Goal: Information Seeking & Learning: Learn about a topic

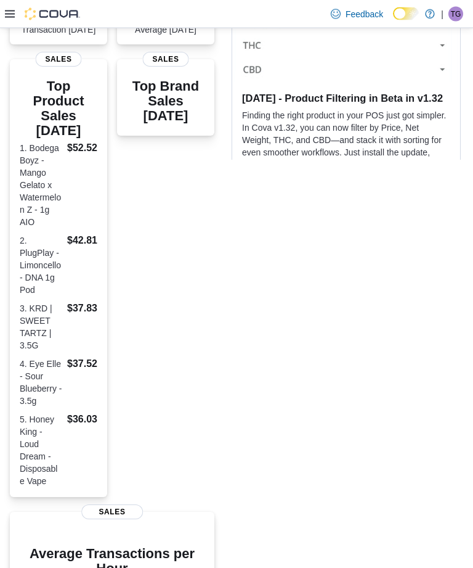
scroll to position [394, 0]
click at [76, 200] on dl "1. Bodega Boyz - Mango Gelato x Watermelon Z - 1g AIO $52.52 2. PlugPlay - Limo…" at bounding box center [59, 314] width 78 height 346
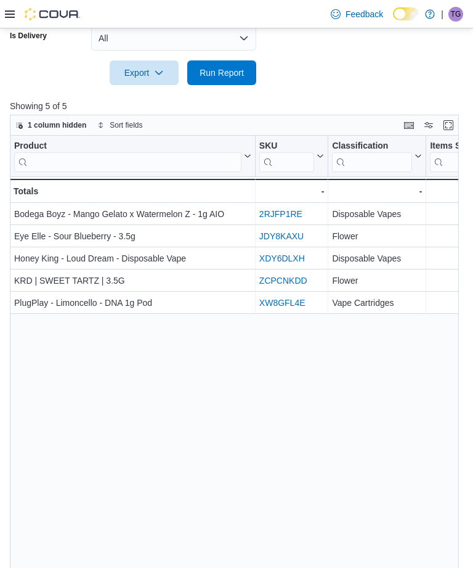
scroll to position [0, -5]
click at [6, 14] on icon at bounding box center [10, 14] width 10 height 10
click at [4, 18] on div "Feedback Dark Mode The Treehouse Dispensary | TG [PERSON_NAME]" at bounding box center [236, 14] width 473 height 28
click at [7, 17] on icon at bounding box center [10, 14] width 10 height 10
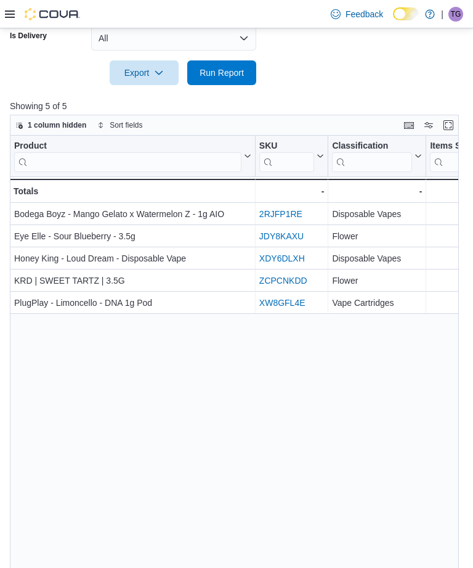
click at [40, 473] on div "Product Click to view column header actions SKU Click to view column header act…" at bounding box center [234, 368] width 449 height 465
click at [15, 10] on div at bounding box center [42, 14] width 75 height 12
click at [16, 10] on div at bounding box center [42, 14] width 75 height 12
click at [12, 18] on icon at bounding box center [10, 13] width 10 height 7
click at [44, 475] on div "Product Click to view column header actions SKU Click to view column header act…" at bounding box center [234, 368] width 449 height 465
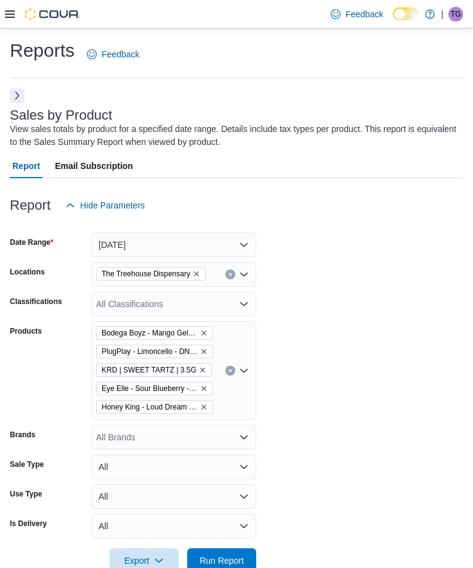
click at [24, 96] on button "Next" at bounding box center [17, 95] width 15 height 15
click at [10, 94] on button "Next" at bounding box center [17, 95] width 15 height 15
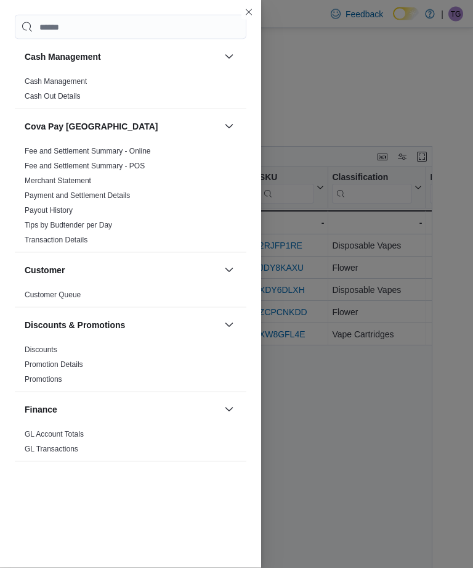
scroll to position [505, 0]
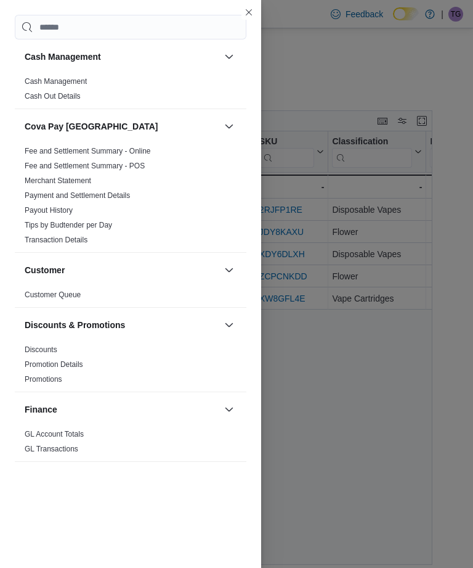
click at [59, 482] on h3 "Inventory" at bounding box center [44, 479] width 39 height 12
click at [164, 480] on button "Inventory" at bounding box center [122, 479] width 195 height 12
click at [229, 268] on button "button" at bounding box center [229, 270] width 15 height 15
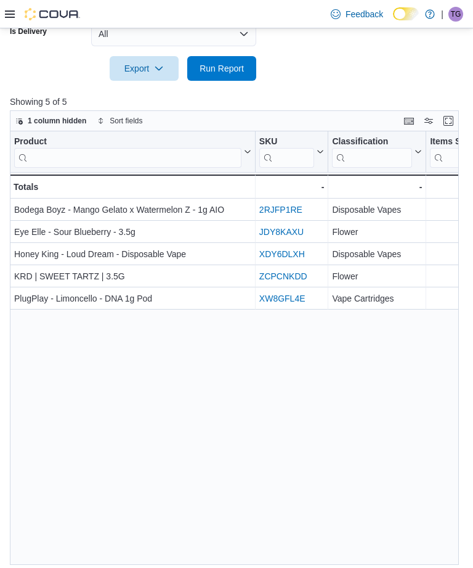
click at [297, 361] on div "Product Click to view column header actions SKU Click to view column header act…" at bounding box center [234, 363] width 449 height 465
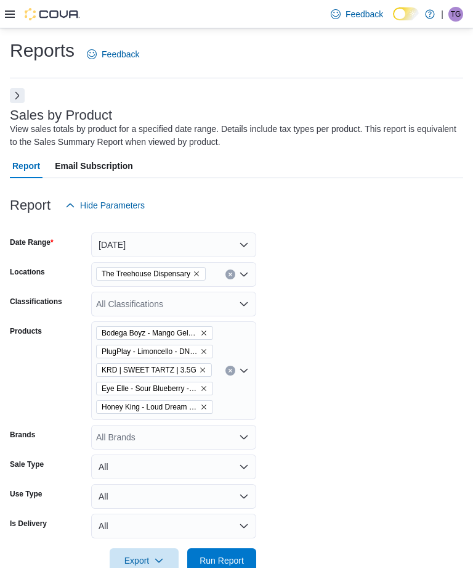
click at [234, 370] on button "Clear input" at bounding box center [231, 371] width 10 height 10
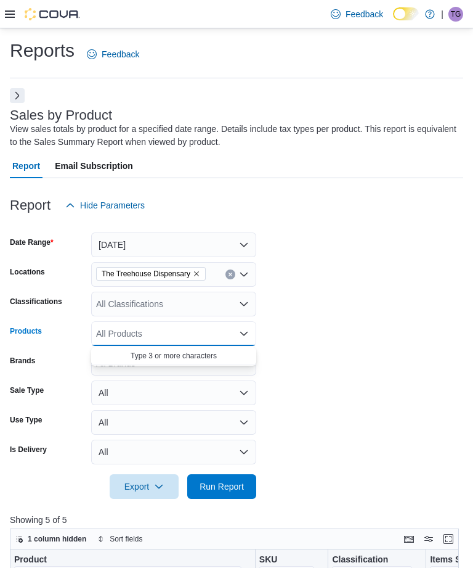
scroll to position [27, 0]
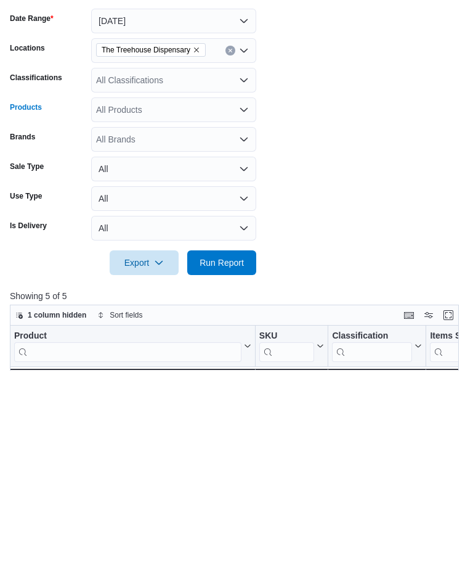
click at [229, 236] on div "The Treehouse Dispensary" at bounding box center [173, 248] width 165 height 25
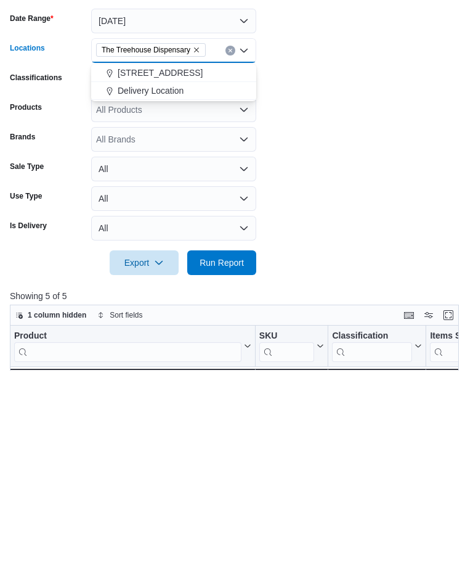
click at [232, 247] on icon "Clear input" at bounding box center [230, 248] width 3 height 3
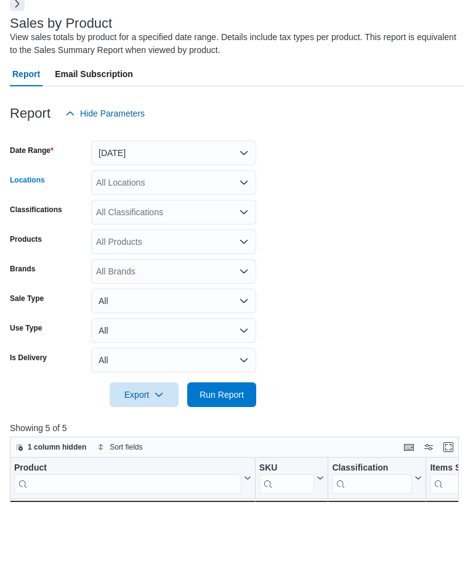
scroll to position [0, 0]
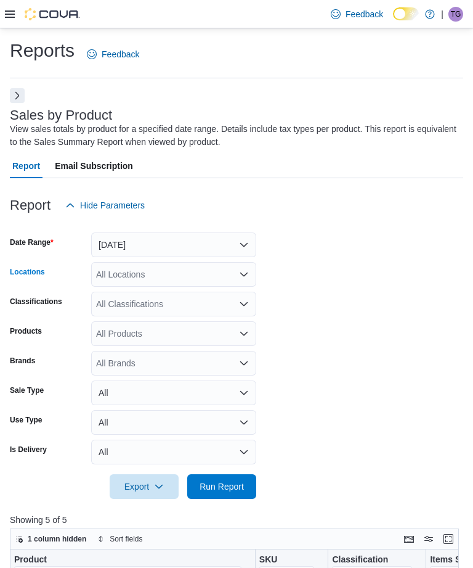
click at [14, 94] on button "Next" at bounding box center [17, 95] width 15 height 15
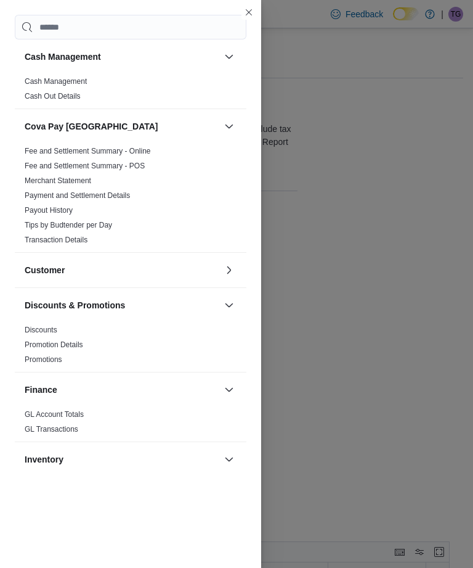
click at [48, 332] on link "Discounts" at bounding box center [41, 330] width 33 height 9
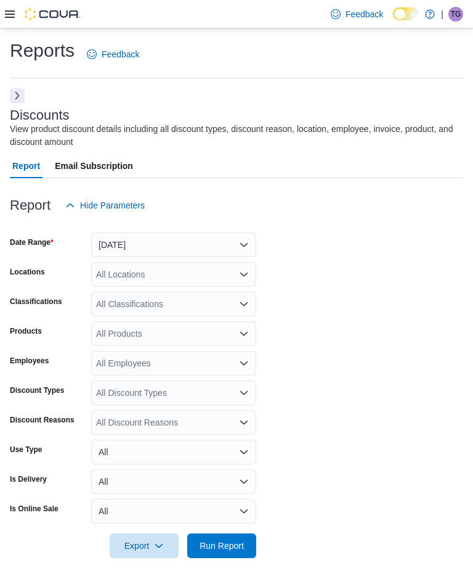
click at [13, 18] on icon at bounding box center [10, 13] width 10 height 7
click at [38, 478] on label "Is Delivery" at bounding box center [28, 479] width 37 height 10
click at [20, 93] on button "Next" at bounding box center [17, 95] width 15 height 15
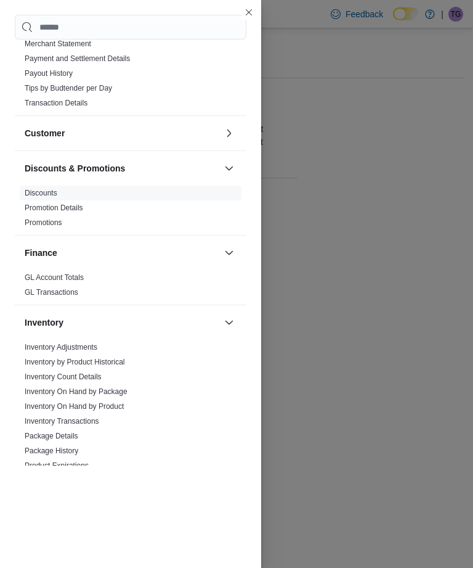
scroll to position [139, 0]
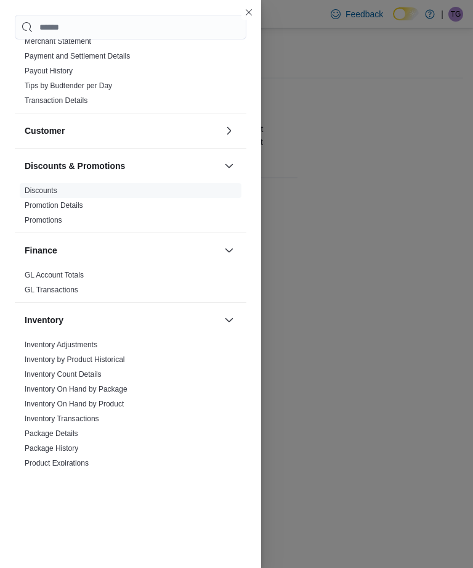
click at [101, 401] on link "Inventory On Hand by Product" at bounding box center [74, 404] width 99 height 9
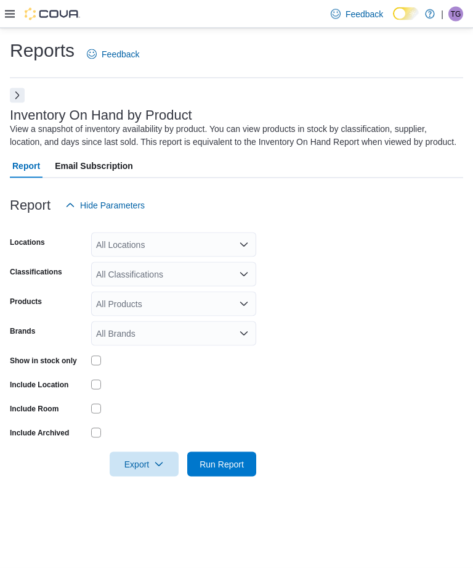
scroll to position [39, 0]
click at [225, 232] on div "All Locations" at bounding box center [173, 244] width 165 height 25
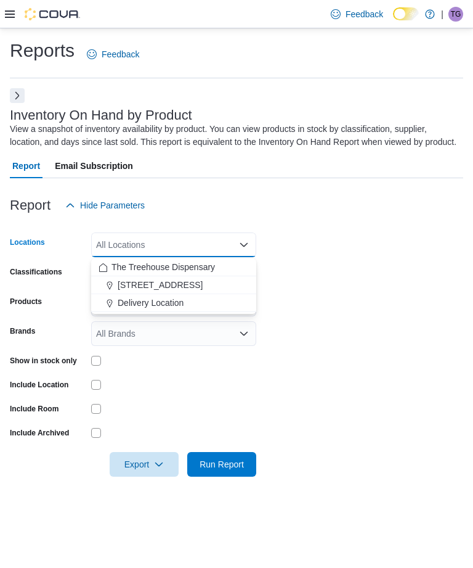
click at [361, 223] on form "Locations All Locations Combo box. Selected. Combo box input. All Locations. Ty…" at bounding box center [237, 347] width 454 height 259
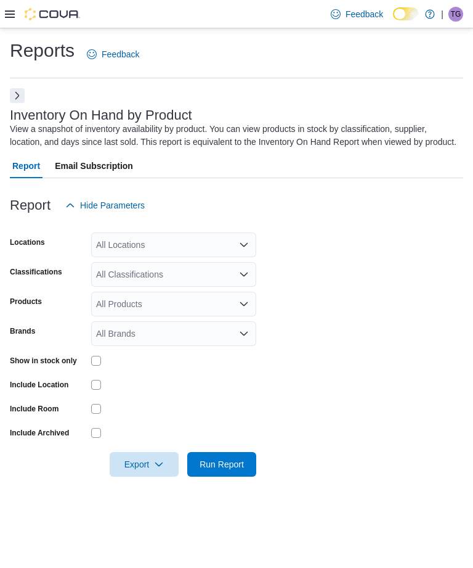
click at [237, 232] on div "All Locations" at bounding box center [173, 244] width 165 height 25
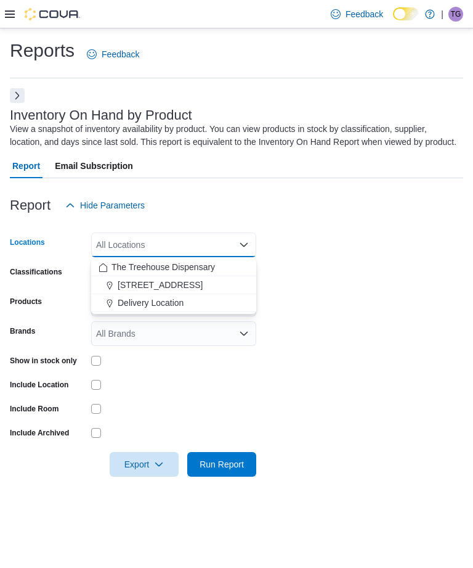
click at [215, 261] on span "The Treehouse Dispensary" at bounding box center [164, 267] width 104 height 12
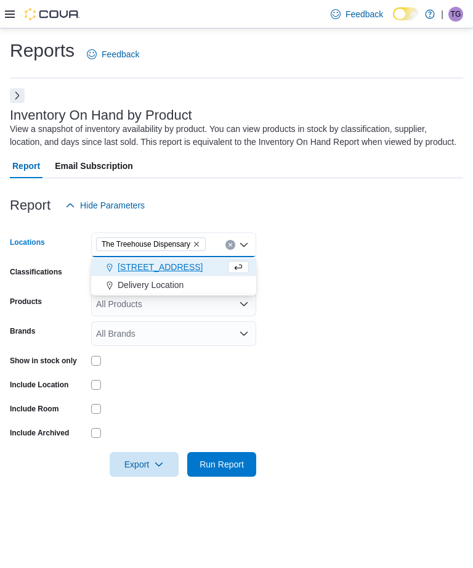
click at [296, 246] on form "Locations [GEOGRAPHIC_DATA] Combo box. Selected. The Treehouse Dispensary. Pres…" at bounding box center [237, 347] width 454 height 259
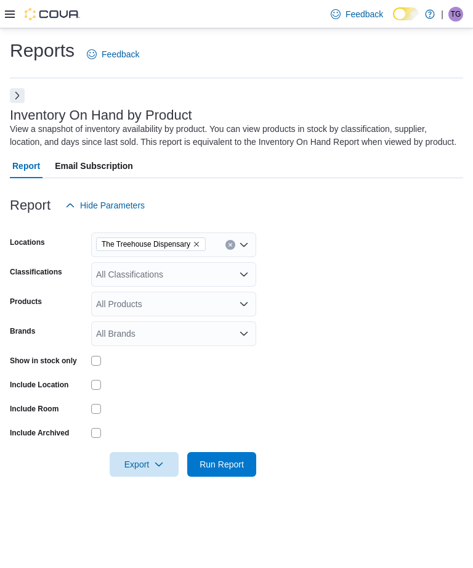
click at [216, 292] on div "All Products" at bounding box center [173, 304] width 165 height 25
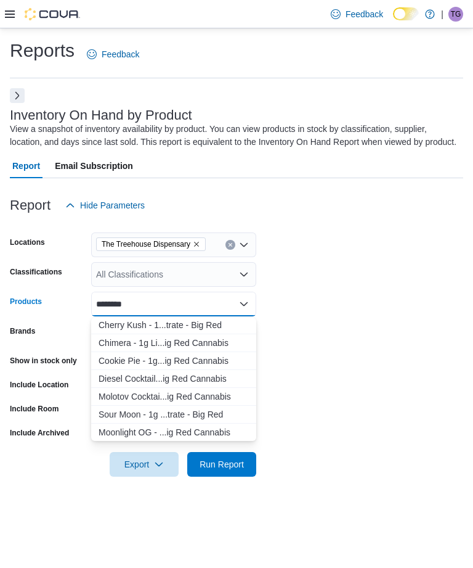
scroll to position [107, 0]
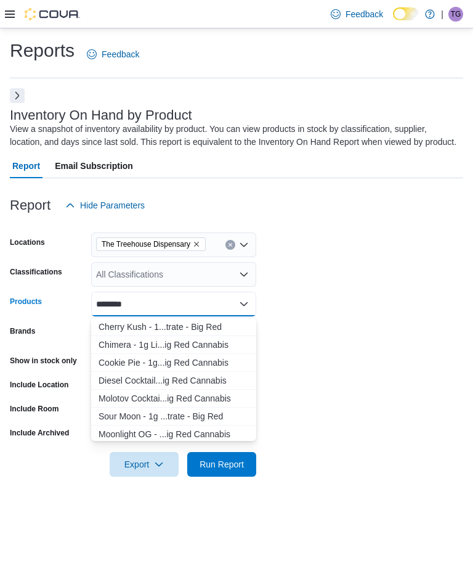
type input "*******"
click at [223, 338] on div "Chimera - 1g Li...ig Red Cannabis" at bounding box center [174, 344] width 150 height 12
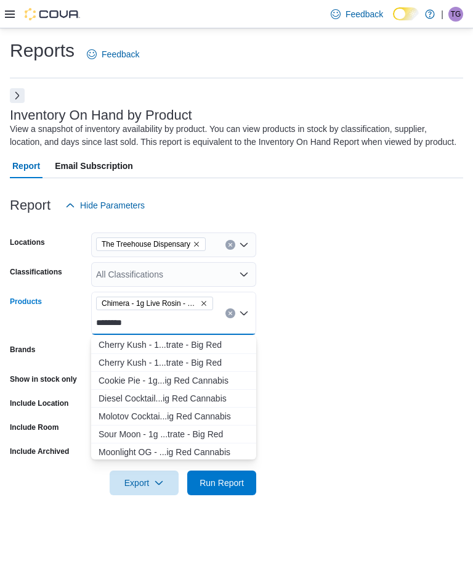
scroll to position [0, 0]
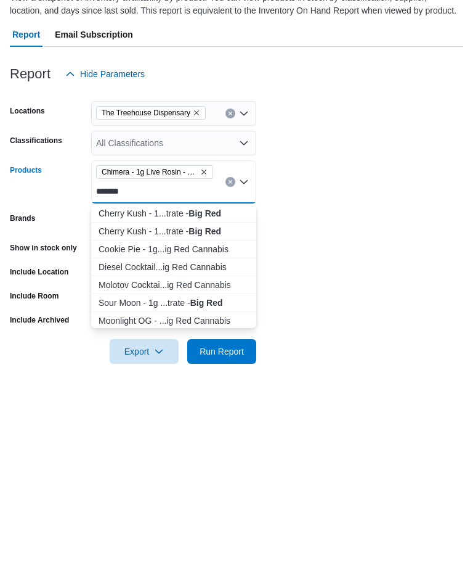
type input "*******"
click at [227, 338] on div "Cherry Kush - 1...trate - Big Red" at bounding box center [174, 344] width 150 height 12
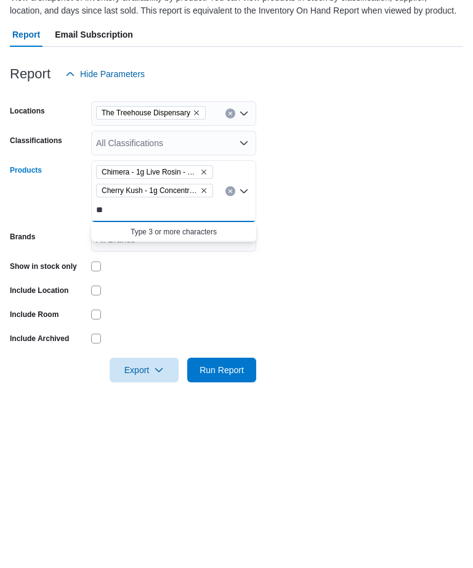
type input "*"
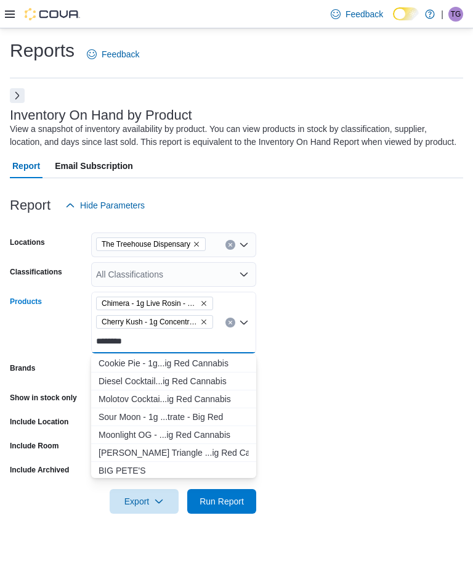
type input "*******"
click at [203, 365] on div "Cookie Pie - 1g...ig Red Cannabis" at bounding box center [174, 363] width 150 height 12
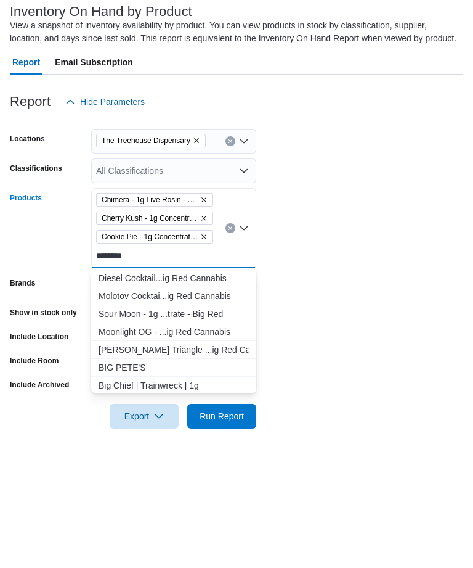
type input "*******"
click at [209, 375] on div "Diesel Cocktail...ig Red Cannabis" at bounding box center [174, 381] width 150 height 12
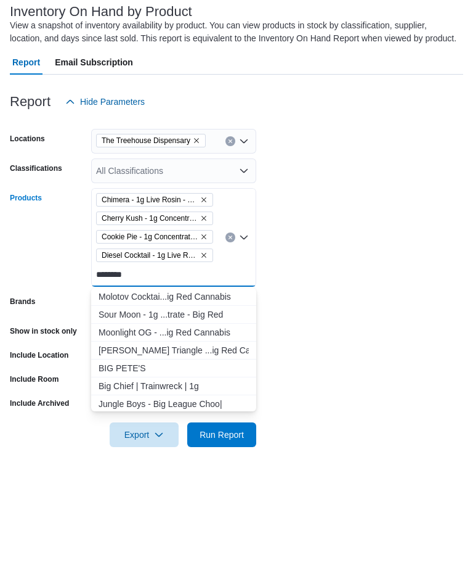
type input "*******"
click at [229, 394] on div "Molotov Cocktai...ig Red Cannabis" at bounding box center [174, 400] width 150 height 12
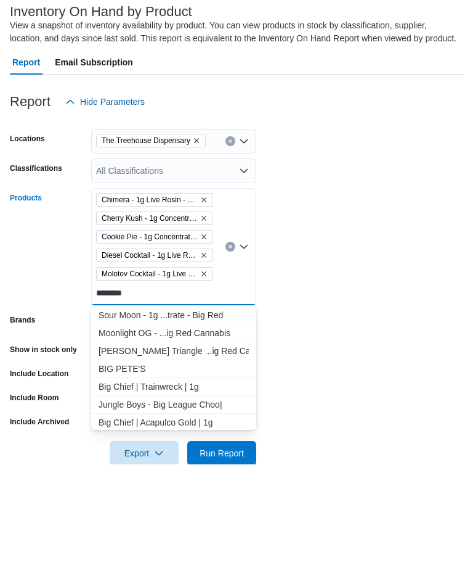
type input "*******"
click at [209, 412] on div "Sour Moon - 1g ...trate - Big Red" at bounding box center [174, 418] width 150 height 12
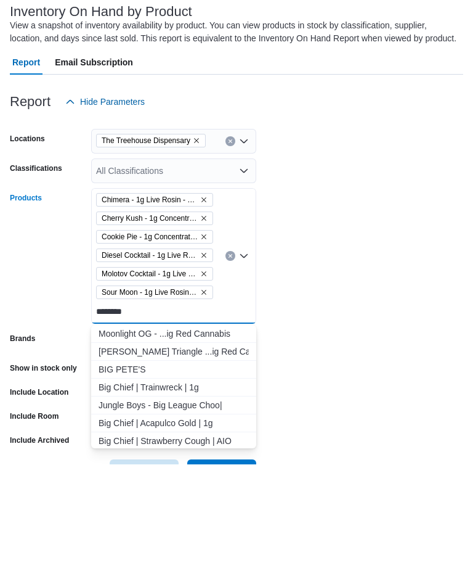
type input "*******"
click at [212, 431] on div "Moonlight OG - ...ig Red Cannabis" at bounding box center [174, 437] width 150 height 12
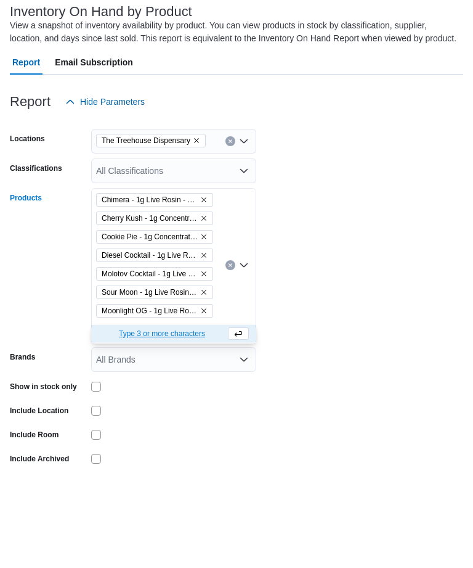
type input "*"
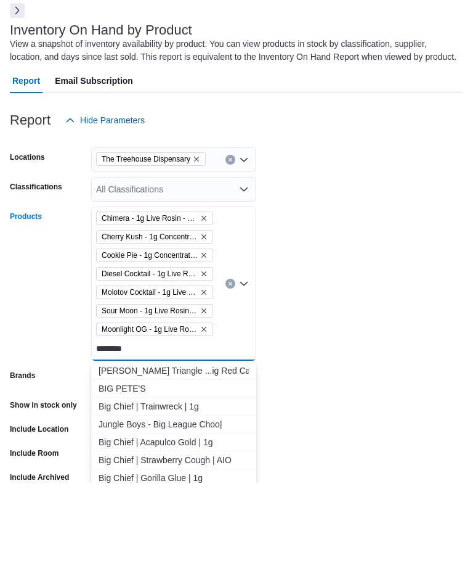
type input "*******"
click at [205, 449] on div "[PERSON_NAME] Triangle ...ig Red Cannabis" at bounding box center [174, 455] width 150 height 12
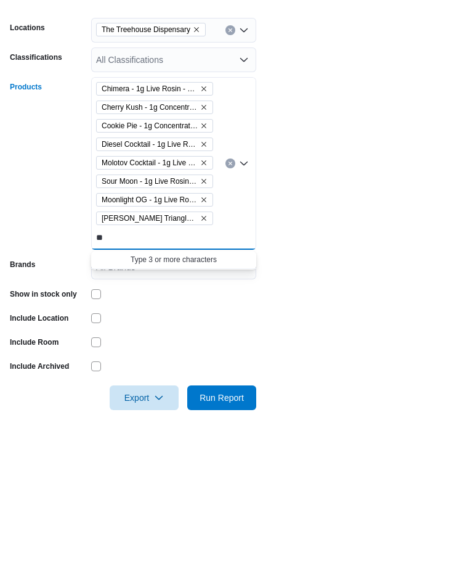
type input "*"
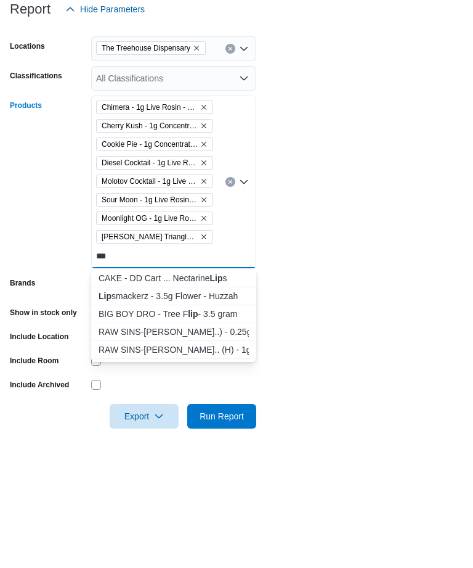
type input "***"
click at [230, 429] on div "Lip smackerz - 3.5g Flower - Huzzah" at bounding box center [174, 435] width 150 height 12
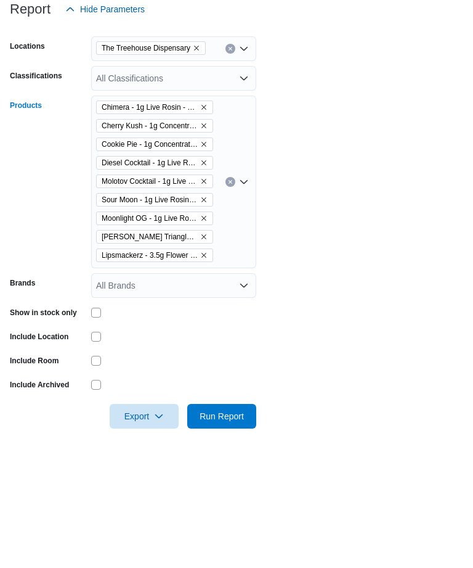
scroll to position [83, 0]
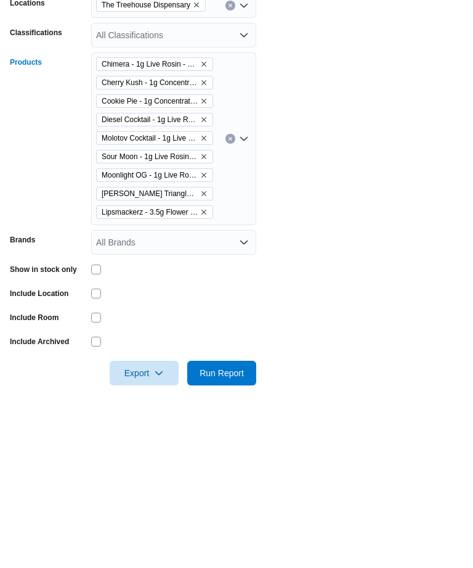
click at [222, 525] on span "Run Report" at bounding box center [222, 531] width 44 height 12
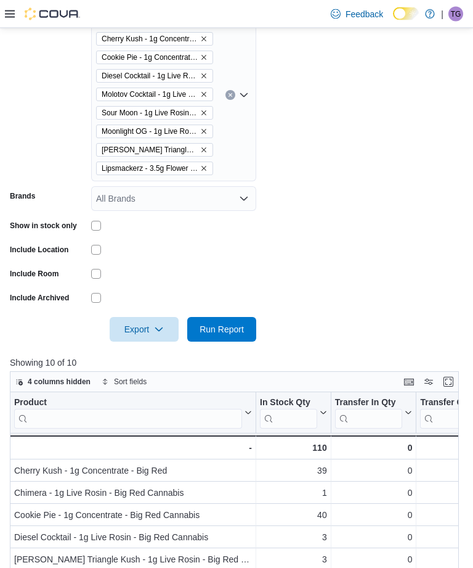
scroll to position [211, 0]
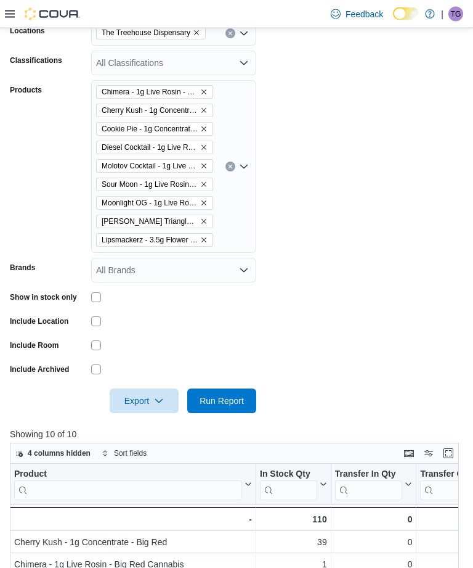
click at [12, 13] on icon at bounding box center [10, 14] width 10 height 10
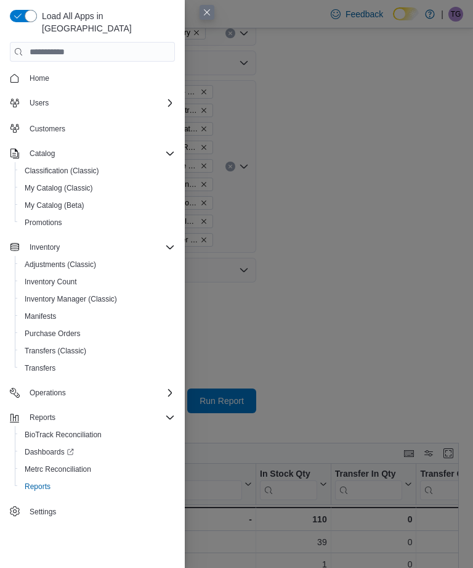
scroll to position [217, 0]
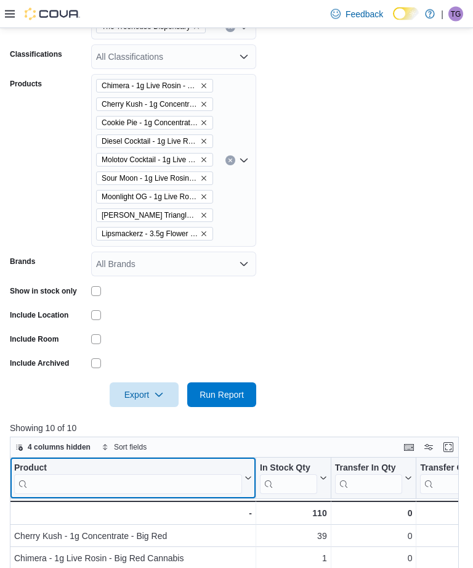
click at [30, 473] on div "Product" at bounding box center [128, 469] width 228 height 12
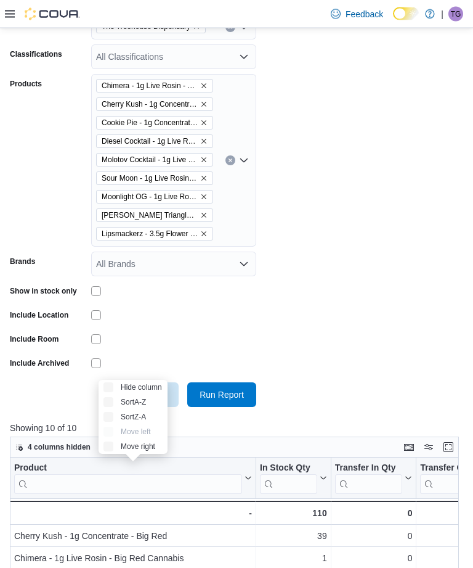
scroll to position [218, 0]
click at [5, 11] on icon at bounding box center [10, 14] width 10 height 10
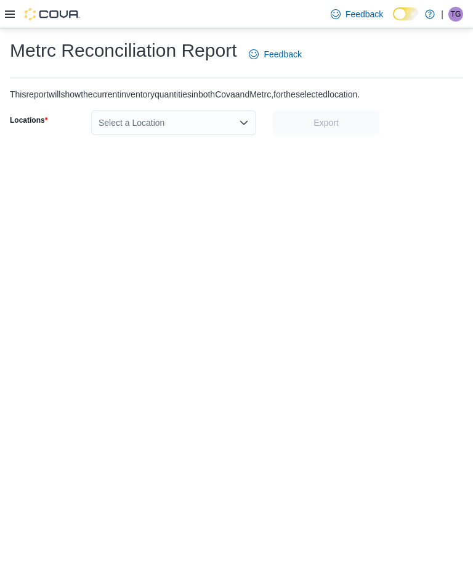
click at [7, 18] on icon at bounding box center [10, 13] width 10 height 7
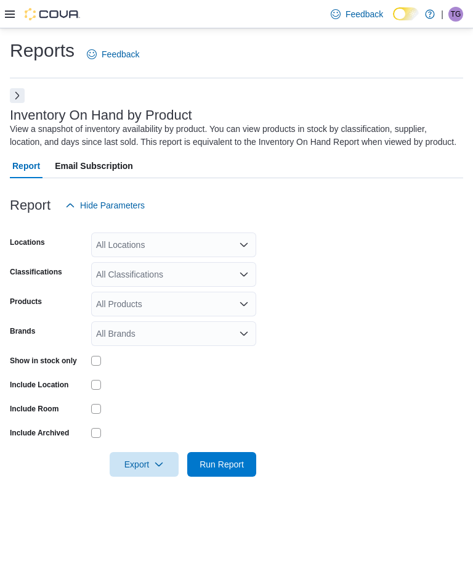
click at [14, 99] on button "Next" at bounding box center [17, 95] width 15 height 15
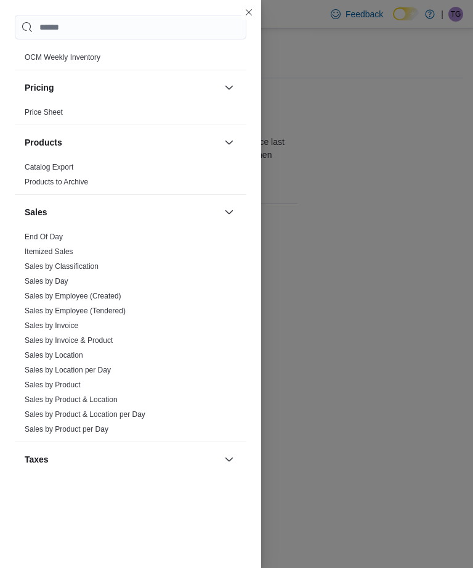
scroll to position [717, 0]
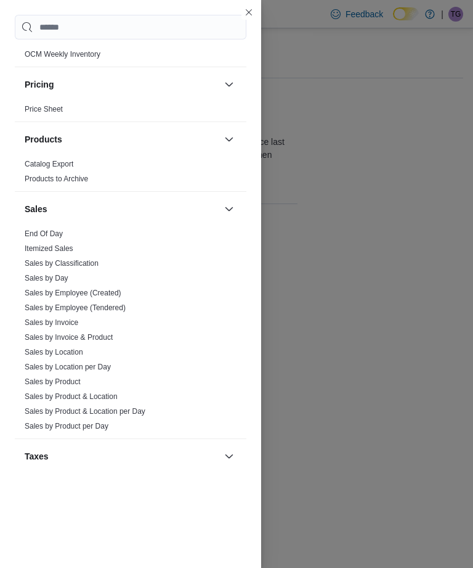
click at [37, 341] on link "Sales by Invoice & Product" at bounding box center [69, 337] width 88 height 9
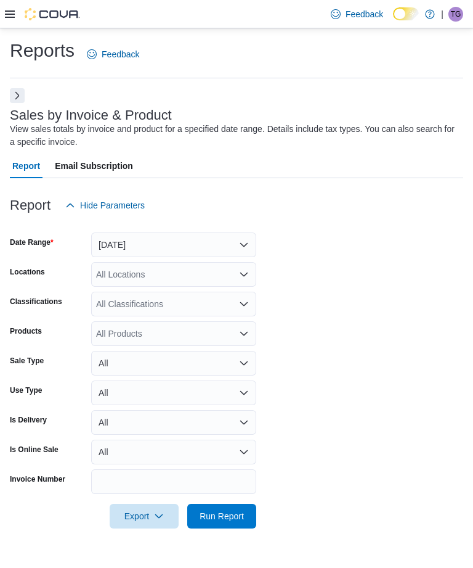
click at [249, 257] on button "[DATE]" at bounding box center [173, 244] width 165 height 25
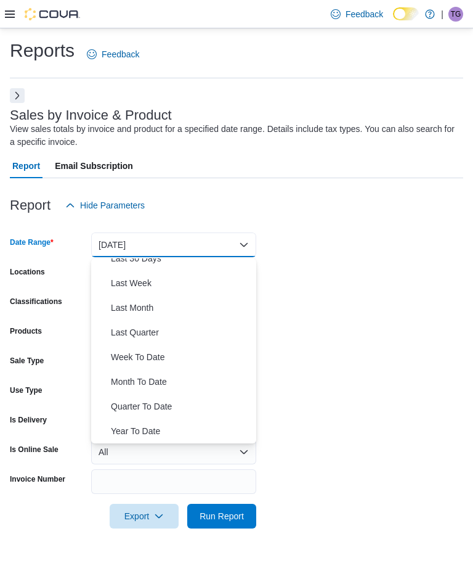
scroll to position [185, 0]
click at [192, 431] on span "Year To Date" at bounding box center [181, 431] width 141 height 15
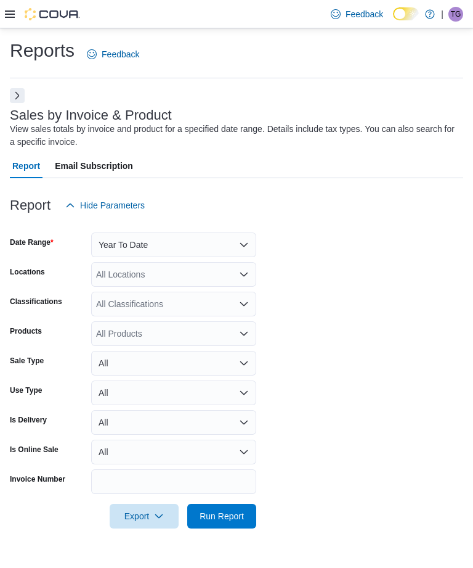
click at [215, 336] on div "All Products" at bounding box center [173, 333] width 165 height 25
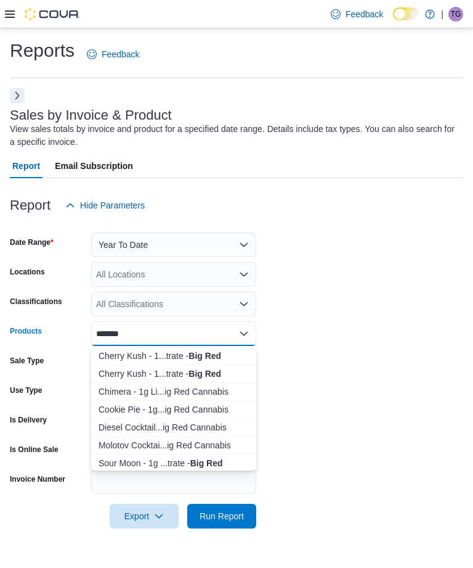
type input "*******"
click at [213, 355] on strong "Big Red" at bounding box center [205, 356] width 33 height 10
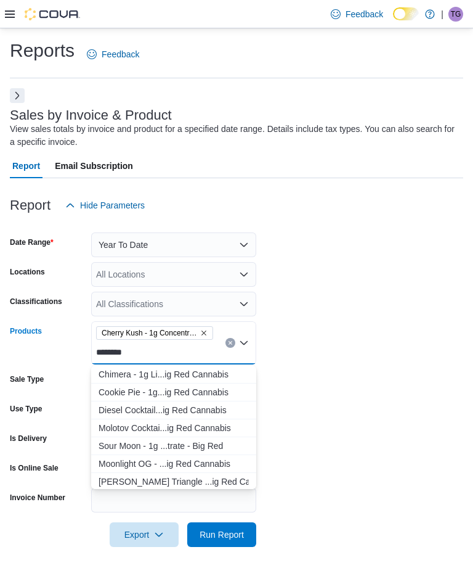
type input "*******"
click at [219, 366] on button "Chimera - 1g Li...ig Red Cannabis" at bounding box center [173, 375] width 165 height 18
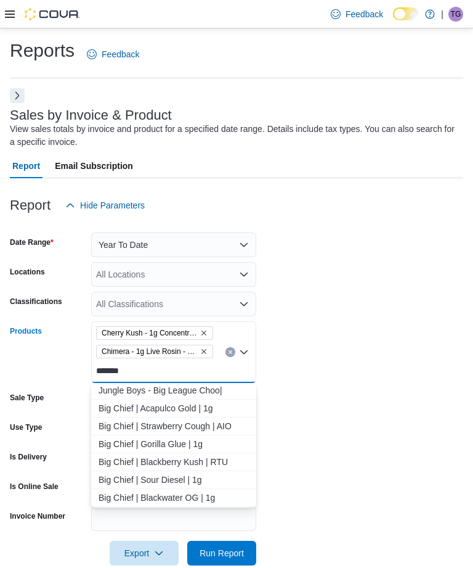
scroll to position [39, 0]
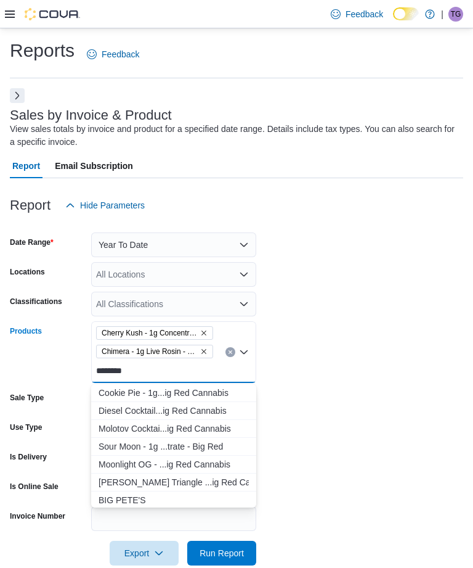
type input "*******"
click at [219, 394] on div "Cookie Pie - 1g...ig Red Cannabis" at bounding box center [174, 393] width 150 height 12
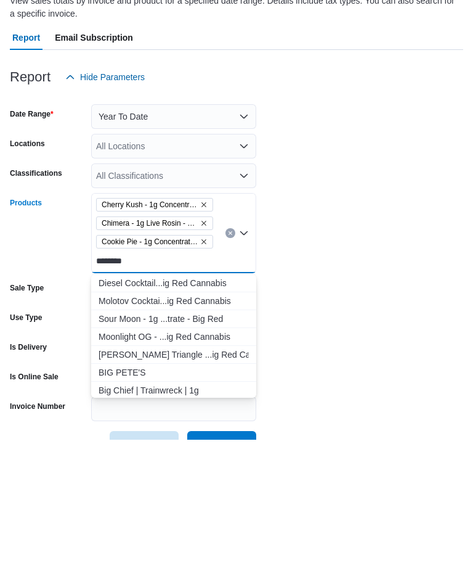
type input "*******"
click at [220, 420] on button "Molotov Cocktai...ig Red Cannabis" at bounding box center [173, 429] width 165 height 18
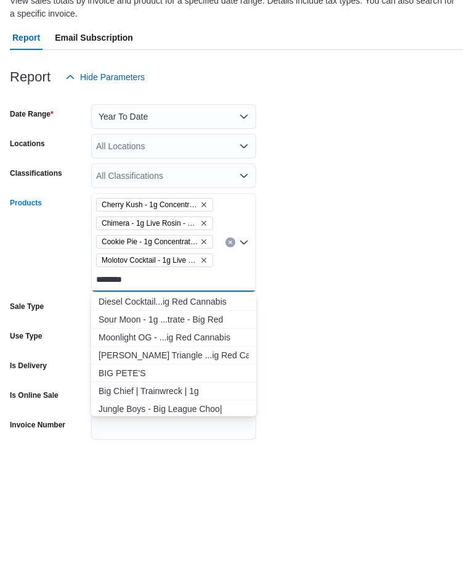
type input "*******"
click at [209, 424] on div "Diesel Cocktail...ig Red Cannabis" at bounding box center [174, 430] width 150 height 12
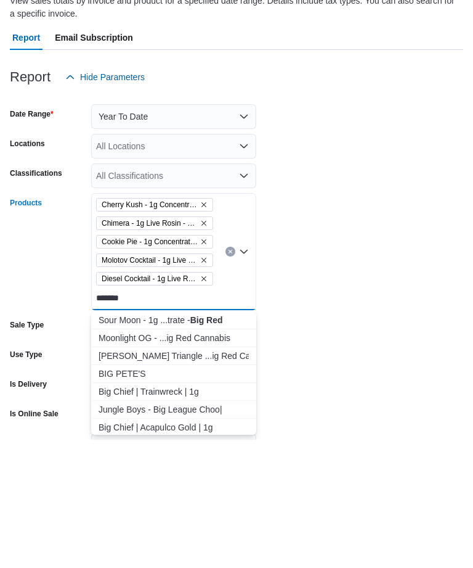
type input "*******"
click at [228, 442] on div "Sour Moon - 1g ...trate - Big Red" at bounding box center [174, 448] width 150 height 12
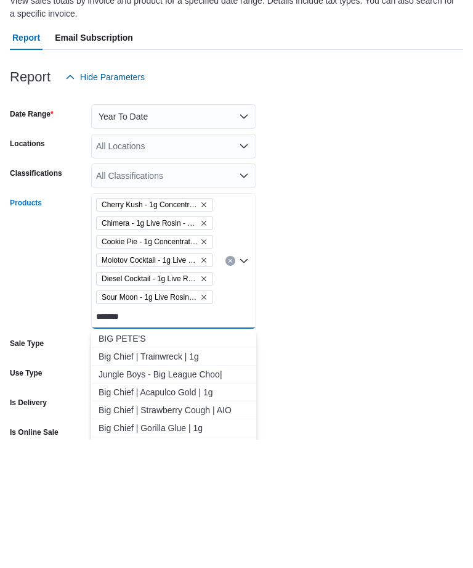
type input "*******"
click at [215, 461] on div "BIG PETE'S" at bounding box center [174, 467] width 150 height 12
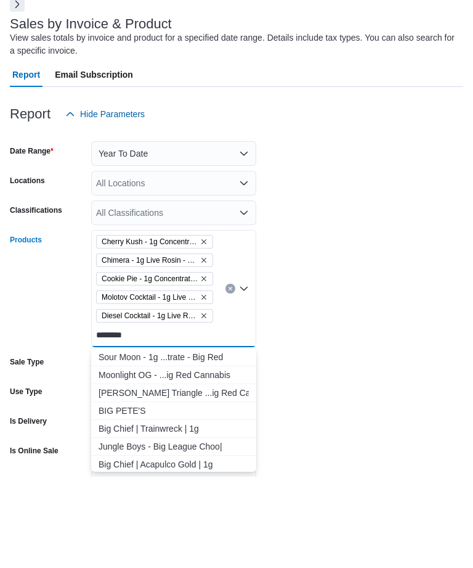
type input "*******"
click at [223, 442] on div "Sour Moon - 1g ...trate - Big Red" at bounding box center [174, 448] width 150 height 12
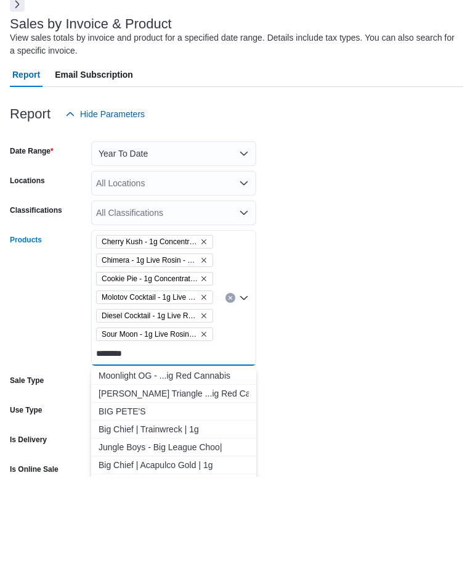
type input "*******"
click at [227, 461] on div "Moonlight OG - ...ig Red Cannabis" at bounding box center [174, 467] width 150 height 12
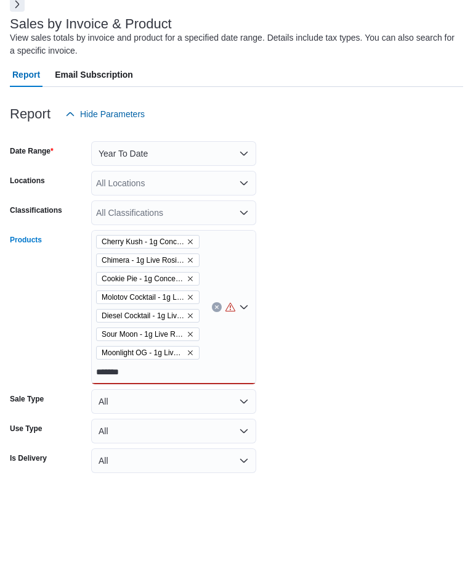
scroll to position [68, 0]
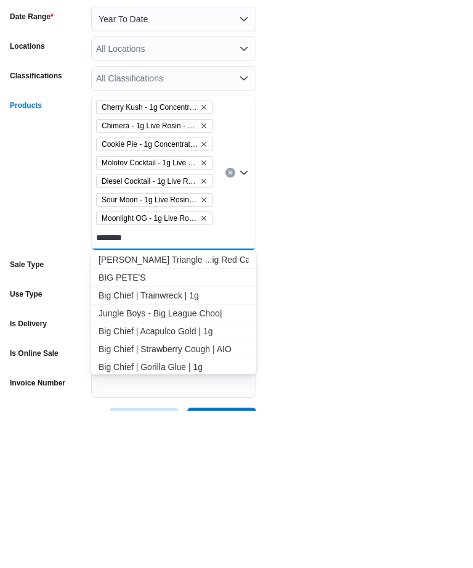
type input "*******"
click at [221, 411] on div "[PERSON_NAME] Triangle ...ig Red Cannabis" at bounding box center [174, 417] width 150 height 12
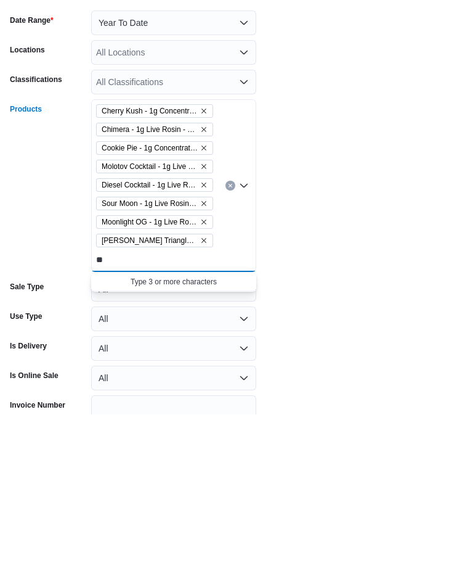
type input "*"
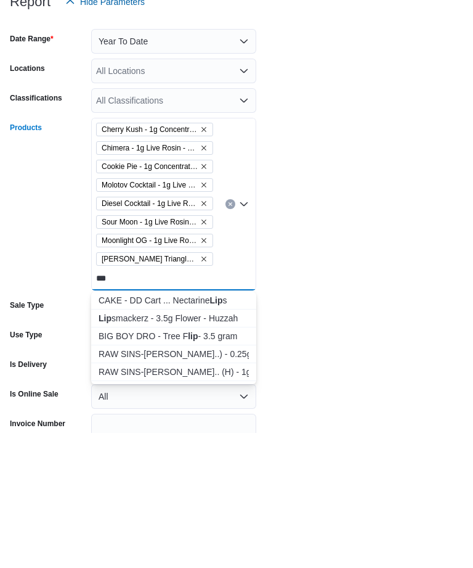
type input "***"
click at [231, 445] on button "Lip smackerz - 3.5g Flower - Huzzah" at bounding box center [173, 454] width 165 height 18
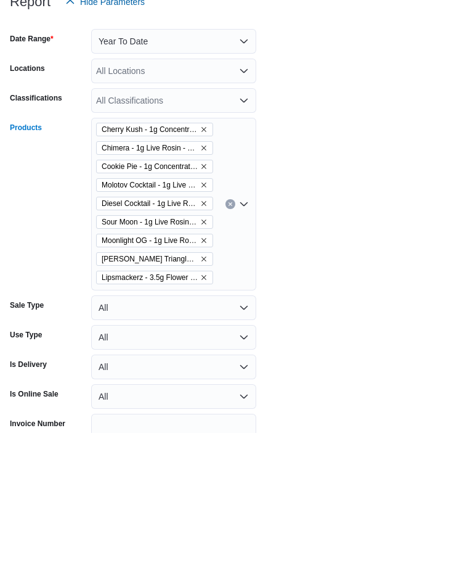
scroll to position [134, 0]
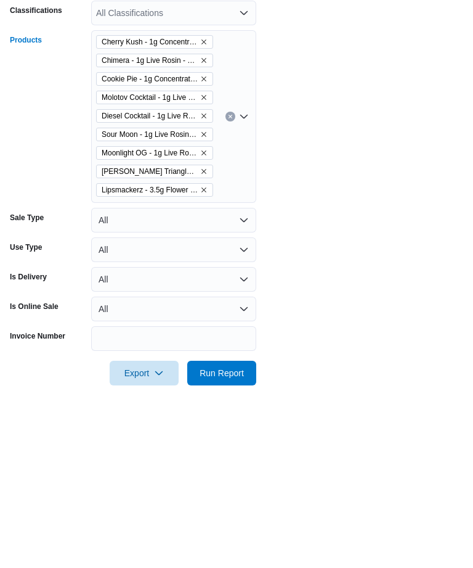
click at [226, 525] on span "Run Report" at bounding box center [222, 531] width 44 height 12
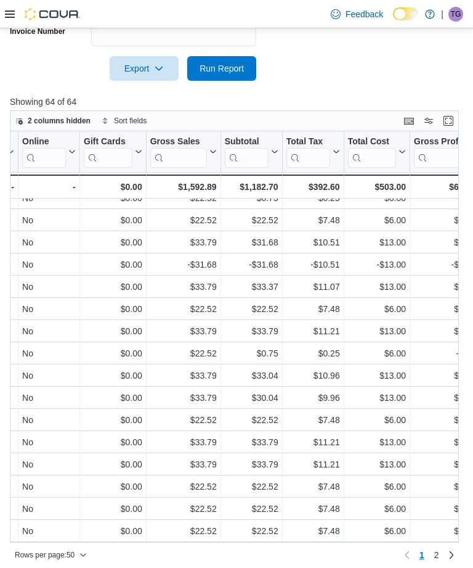
scroll to position [102, 975]
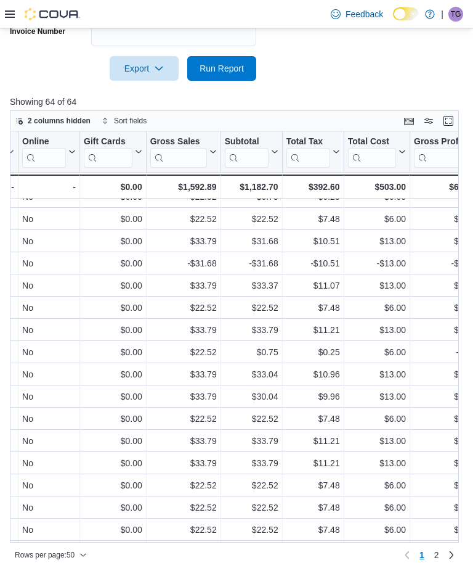
click at [68, 124] on span "2 columns hidden" at bounding box center [59, 121] width 63 height 10
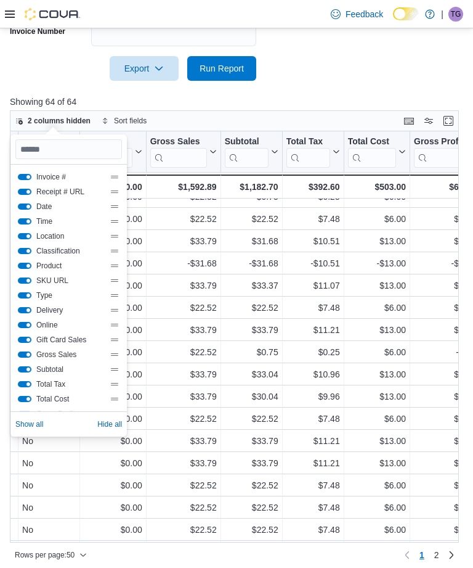
click at [18, 179] on button "Invoice #" at bounding box center [25, 177] width 14 height 6
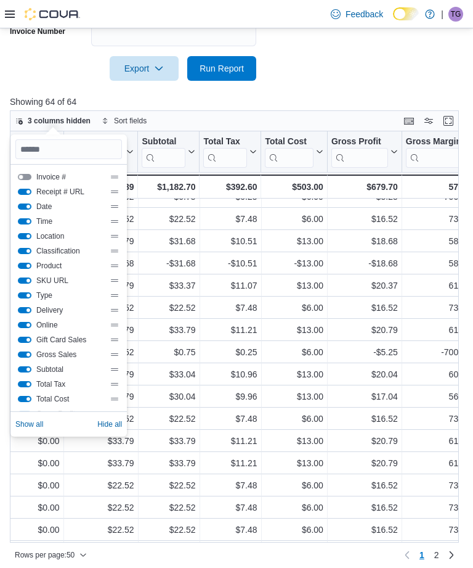
click at [18, 174] on button "Invoice #" at bounding box center [25, 177] width 14 height 6
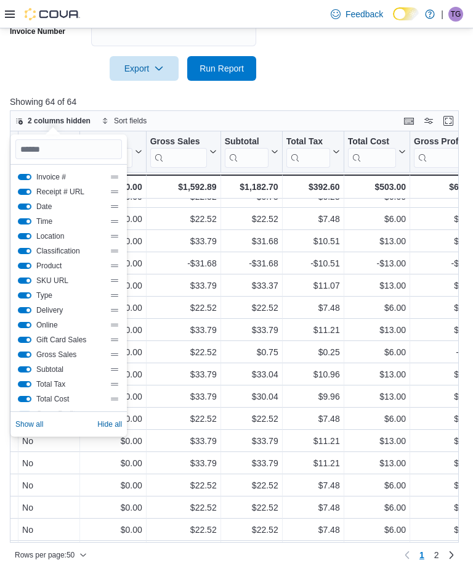
click at [18, 193] on button "Receipt # URL" at bounding box center [25, 192] width 14 height 6
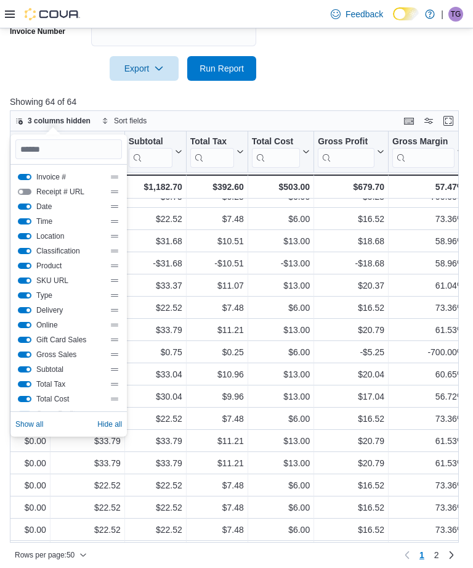
click at [21, 234] on button "Location" at bounding box center [25, 236] width 14 height 6
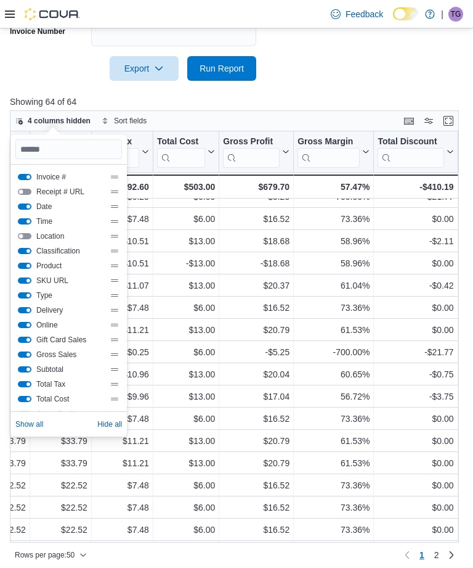
click at [22, 280] on button "SKU URL" at bounding box center [25, 280] width 14 height 6
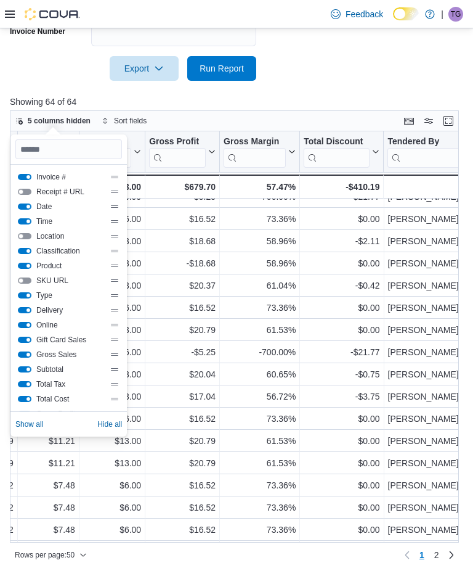
click at [19, 297] on button "Type" at bounding box center [25, 295] width 14 height 6
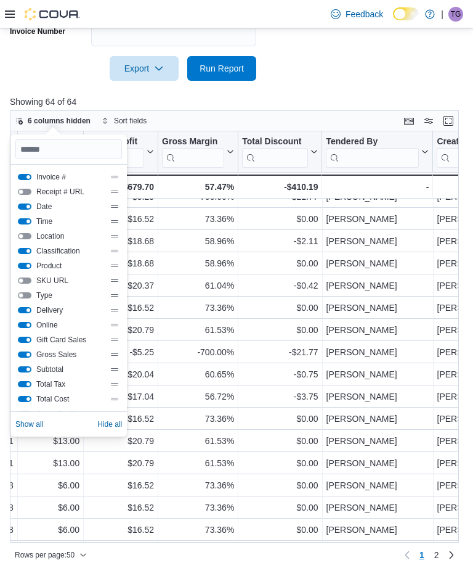
click at [25, 342] on button "Gift Card Sales" at bounding box center [25, 340] width 14 height 6
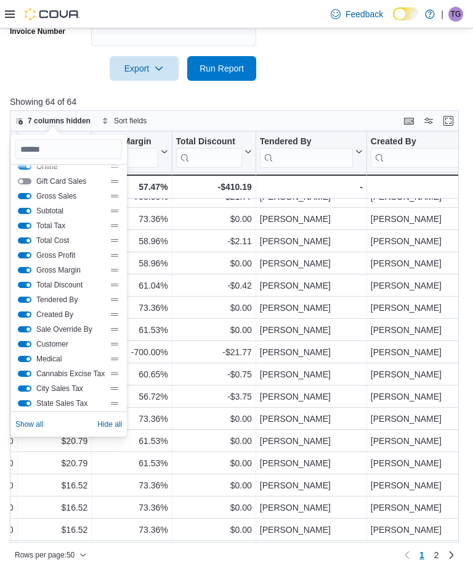
scroll to position [160, 0]
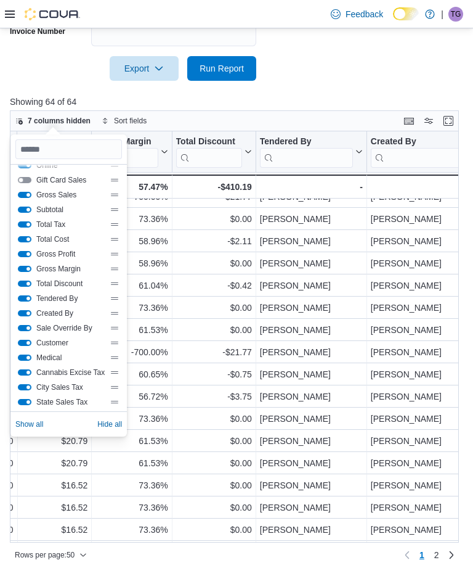
click at [20, 285] on button "Total Discount" at bounding box center [25, 284] width 14 height 6
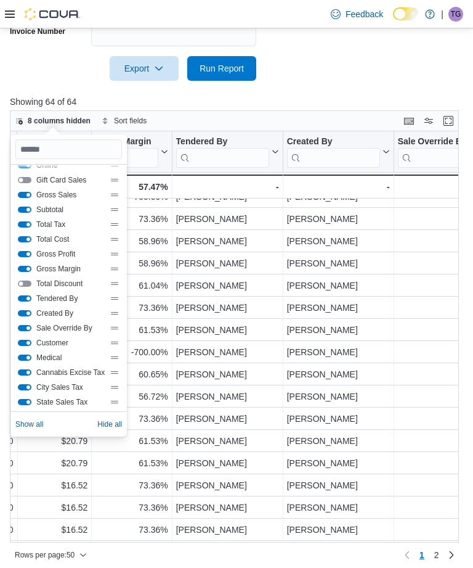
click at [25, 315] on button "Created By" at bounding box center [25, 313] width 14 height 6
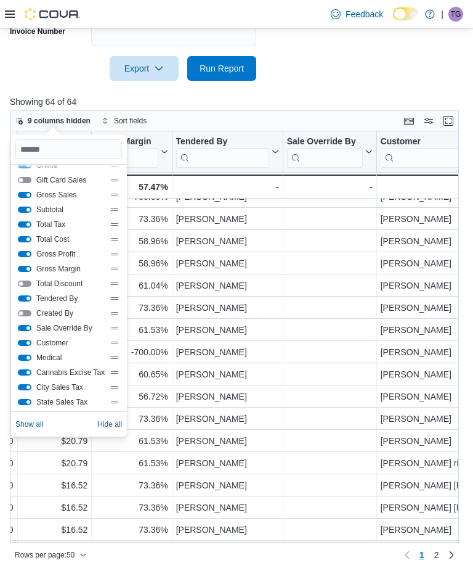
click at [31, 296] on button "Tendered By" at bounding box center [25, 298] width 14 height 6
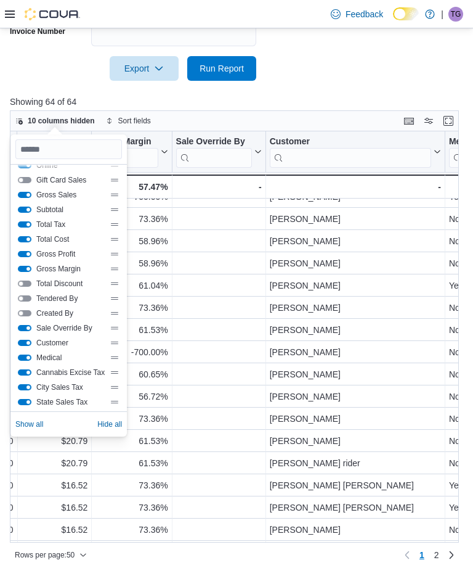
click at [29, 330] on button "Sale Override By" at bounding box center [25, 328] width 14 height 6
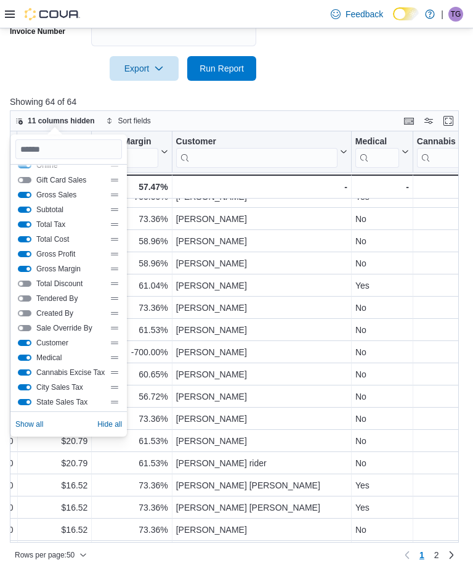
click at [32, 340] on div "Customer" at bounding box center [69, 343] width 102 height 10
click at [31, 341] on button "Customer" at bounding box center [25, 343] width 14 height 6
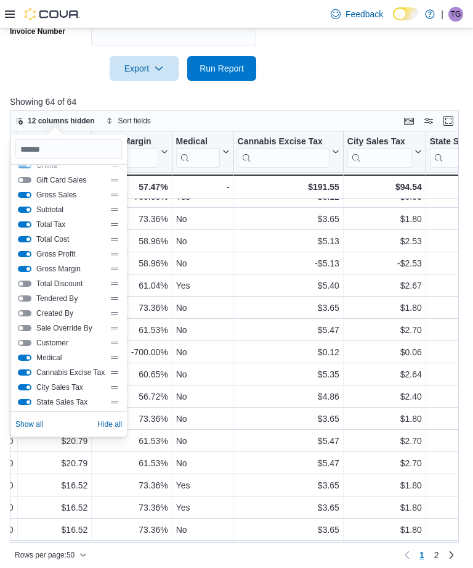
click at [30, 361] on button "Medical" at bounding box center [25, 358] width 14 height 6
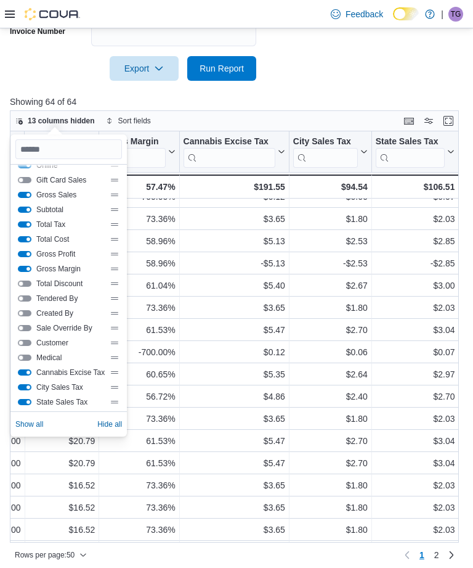
click at [28, 373] on button "Cannabis Excise Tax" at bounding box center [25, 372] width 14 height 6
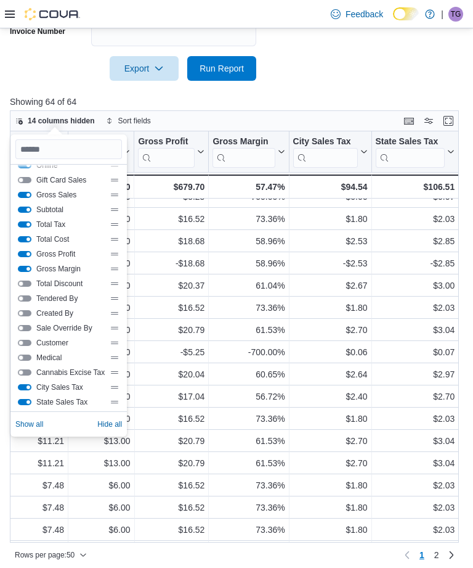
click at [25, 388] on button "City Sales Tax" at bounding box center [25, 387] width 14 height 6
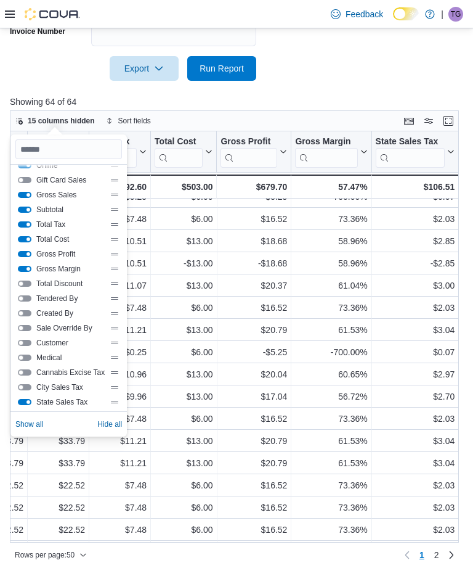
click at [25, 404] on button "State Sales Tax" at bounding box center [25, 402] width 14 height 6
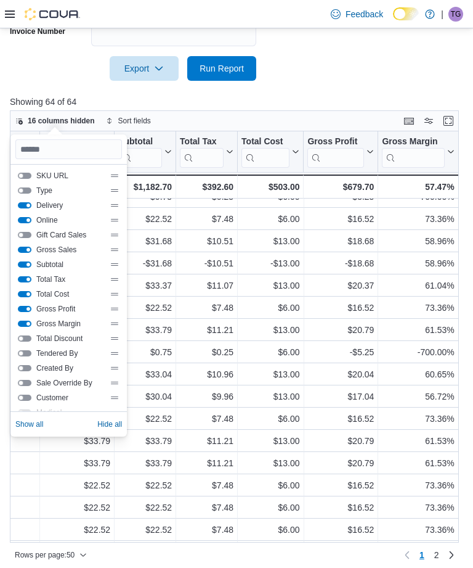
scroll to position [104, 0]
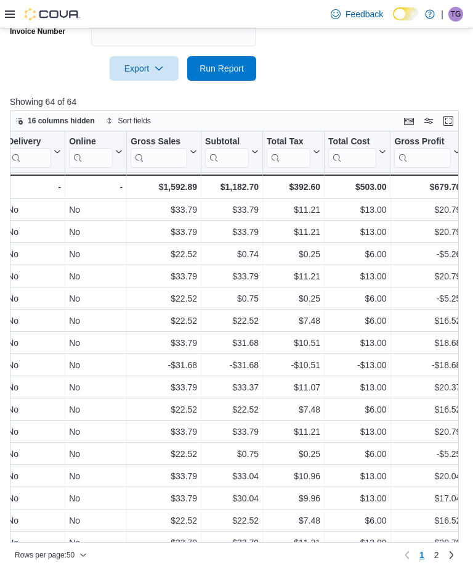
scroll to position [0, 602]
click at [383, 153] on icon at bounding box center [381, 151] width 10 height 7
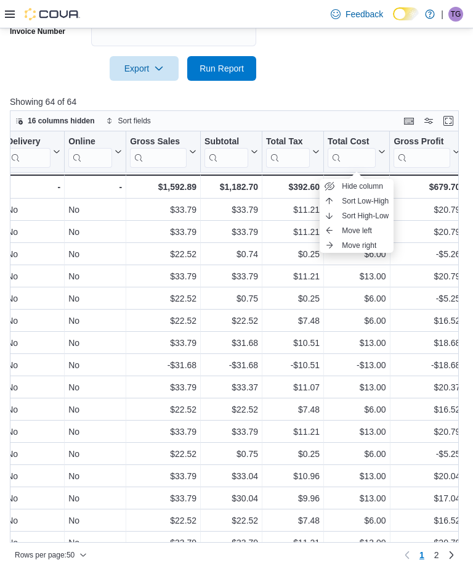
click at [338, 229] on button "Move left" at bounding box center [357, 230] width 74 height 15
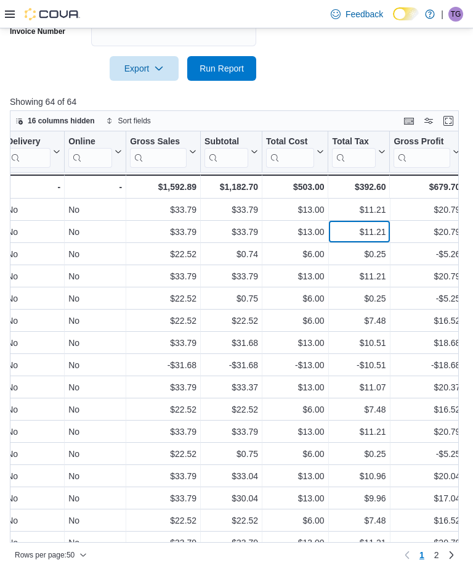
click at [338, 228] on div "$11.21" at bounding box center [360, 231] width 54 height 15
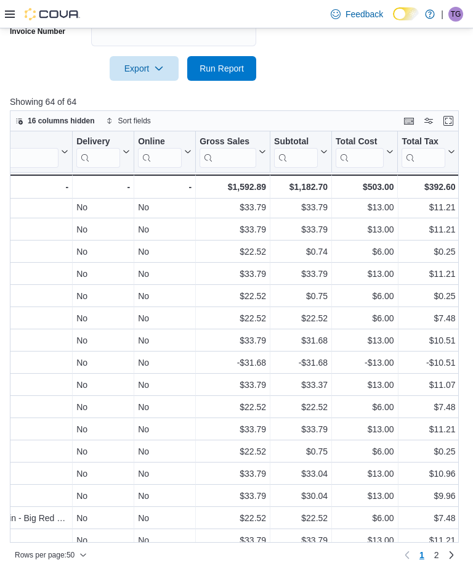
click at [378, 153] on input "search" at bounding box center [360, 158] width 48 height 20
click at [388, 139] on button "Total Cost" at bounding box center [365, 151] width 58 height 31
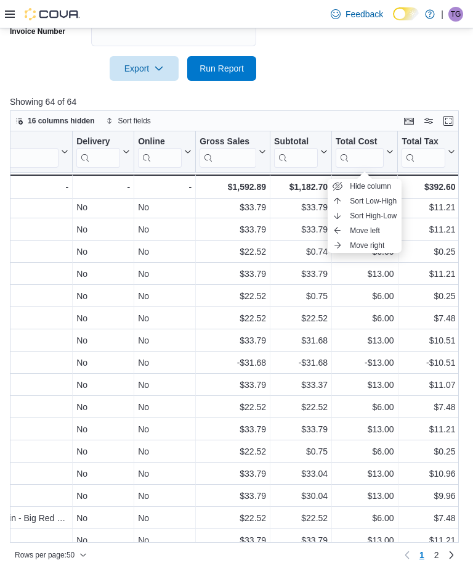
click at [371, 230] on span "Move left" at bounding box center [365, 231] width 30 height 10
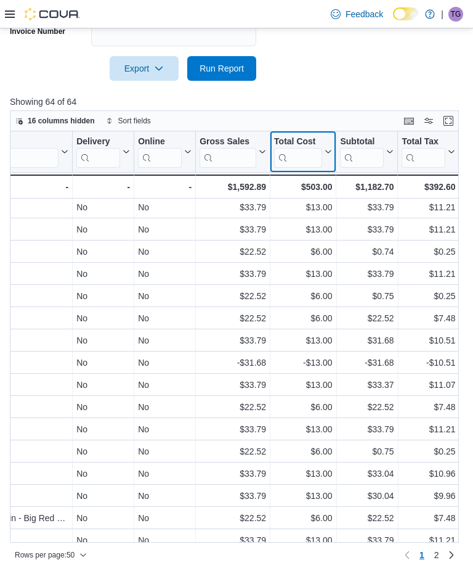
click at [324, 144] on button "Total Cost" at bounding box center [303, 151] width 58 height 31
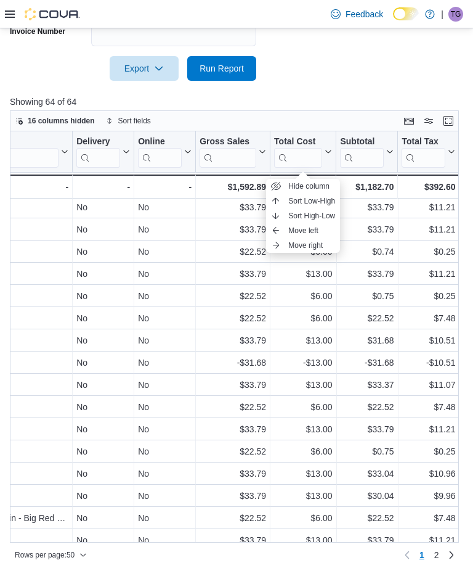
click at [309, 229] on span "Move left" at bounding box center [304, 231] width 30 height 10
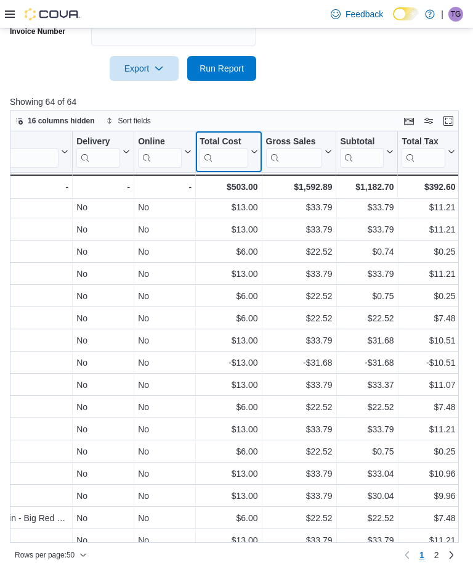
click at [254, 152] on icon at bounding box center [253, 151] width 10 height 7
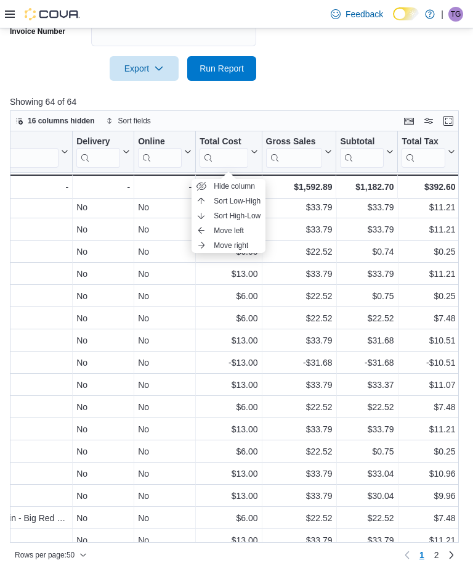
click at [242, 233] on span "Move left" at bounding box center [229, 231] width 30 height 10
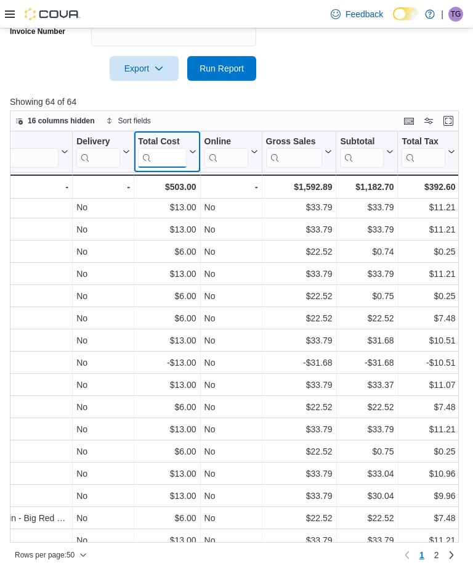
click at [185, 153] on input "search" at bounding box center [162, 158] width 48 height 20
click at [191, 150] on icon at bounding box center [192, 151] width 10 height 7
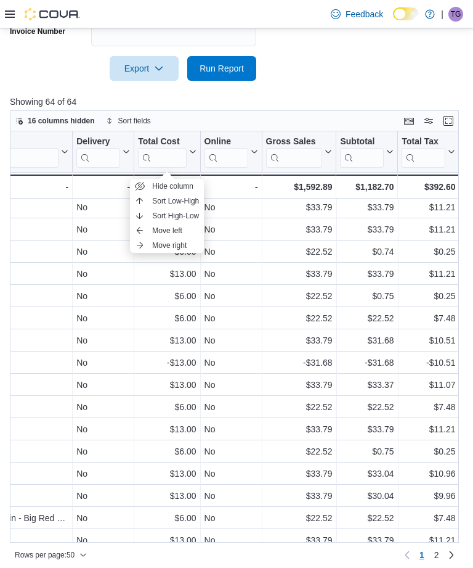
click at [177, 229] on span "Move left" at bounding box center [167, 231] width 30 height 10
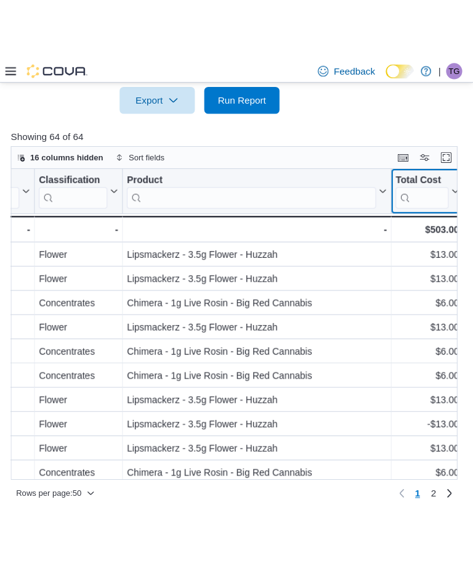
scroll to position [596, 0]
